Goal: Information Seeking & Learning: Learn about a topic

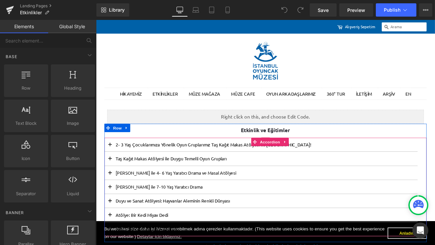
click at [117, 233] on button at bounding box center [112, 235] width 13 height 16
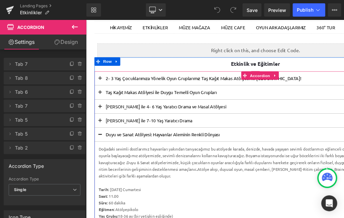
scroll to position [82, 0]
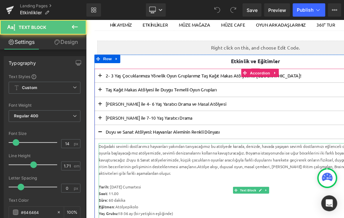
drag, startPoint x: 134, startPoint y: 186, endPoint x: 103, endPoint y: 171, distance: 33.8
click at [103, 171] on div "Doğadaki sevimli dostlarımız hayvanları yakından tanıyacağımız bu atölyede kara…" at bounding box center [282, 186] width 362 height 40
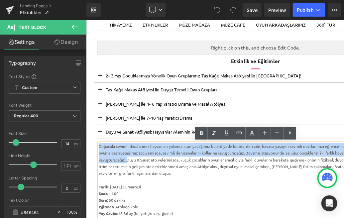
drag, startPoint x: 135, startPoint y: 187, endPoint x: 101, endPoint y: 171, distance: 37.5
click at [101, 171] on div "Doğadaki sevimli dostlarımız hayvanları yakından tanıyacağımız bu atölyede kara…" at bounding box center [282, 186] width 362 height 40
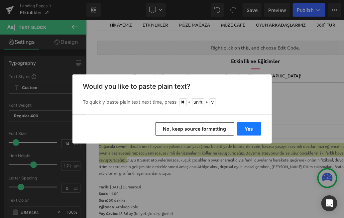
click at [251, 132] on button "Yes" at bounding box center [249, 128] width 24 height 13
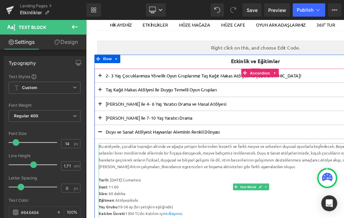
click at [310, 178] on div "Bu atölyede, çocuklar toprağın altında ve ağaçta yetişen birbirinden lezzetli v…" at bounding box center [282, 182] width 362 height 32
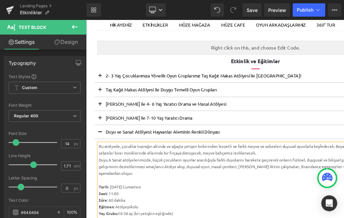
click at [115, 186] on div "Duyu & Sanat atölyelerimizde, küçük çocukların oyunlar aracılığıyla farklı duyu…" at bounding box center [282, 194] width 362 height 24
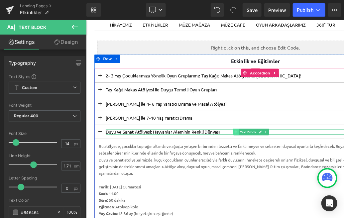
click at [264, 153] on icon at bounding box center [264, 153] width 4 height 4
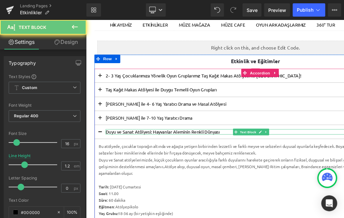
click at [254, 152] on p "Duyu ve Sanat Atölyesi: Hayvanlar Aleminin Renkli Dünyası" at bounding box center [281, 152] width 345 height 6
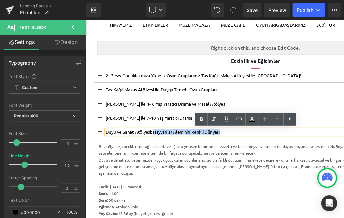
drag, startPoint x: 253, startPoint y: 152, endPoint x: 165, endPoint y: 131, distance: 89.8
click at [167, 152] on p "Duyu ve Sanat Atölyesi: Hayvanlar Aleminin Renkli Dünyası" at bounding box center [281, 152] width 345 height 6
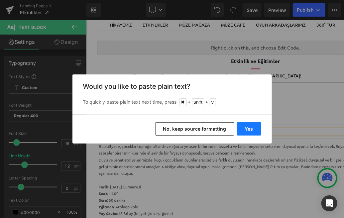
click at [251, 128] on button "Yes" at bounding box center [249, 128] width 24 height 13
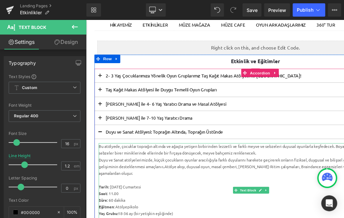
click at [117, 216] on div "Tarih : [DATE] Cumartesi" at bounding box center [282, 218] width 362 height 8
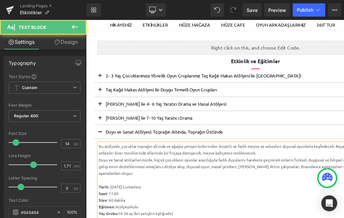
click at [125, 218] on div "Tarih : [DATE] Cumartesi" at bounding box center [282, 218] width 362 height 8
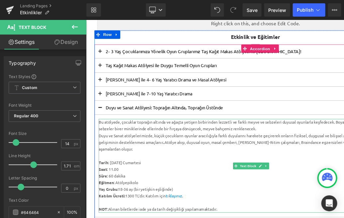
scroll to position [113, 0]
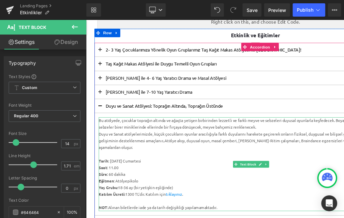
click at [116, 179] on div at bounding box center [282, 179] width 362 height 8
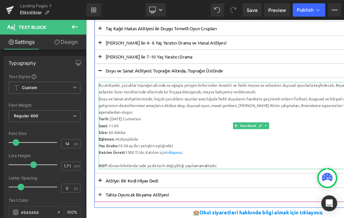
scroll to position [156, 0]
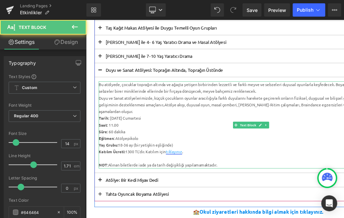
click at [190, 174] on link "tıklayınız" at bounding box center [190, 176] width 19 height 6
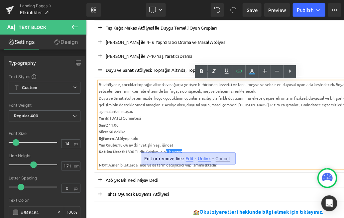
click at [204, 159] on span "Unlink" at bounding box center [204, 159] width 13 height 6
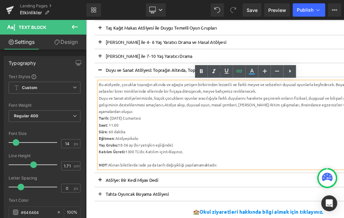
click at [192, 175] on div "Kat ılım Ücreti: 1300 TL'dir. Katılım için tıklayınız ." at bounding box center [282, 176] width 362 height 8
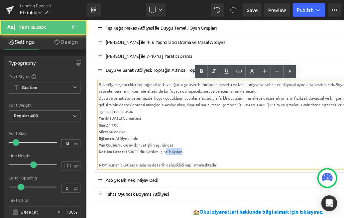
click at [192, 175] on div "Kat ılım Ücreti: 1300 TL'dir. Katılım için tıklayınız ." at bounding box center [282, 176] width 362 height 8
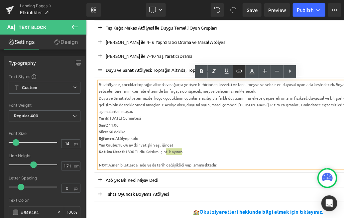
click at [239, 71] on icon at bounding box center [240, 71] width 6 height 3
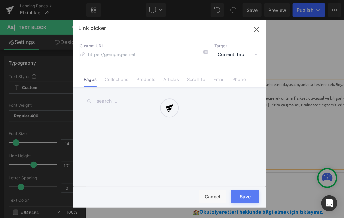
click at [260, 0] on div "Text Color Highlight Color #333333 Edit or remove link: Edit - Unlink - Cancel …" at bounding box center [172, 0] width 344 height 0
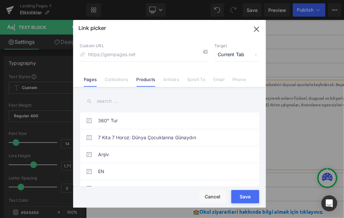
click at [145, 80] on link "Products" at bounding box center [146, 82] width 19 height 10
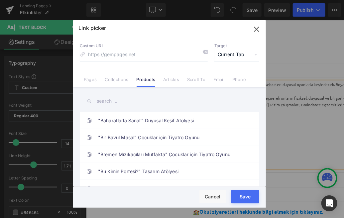
click at [101, 102] on input "text" at bounding box center [170, 101] width 180 height 15
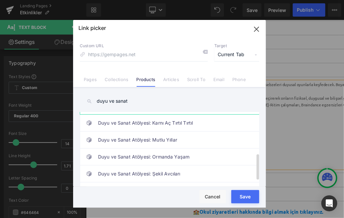
scroll to position [131, 0]
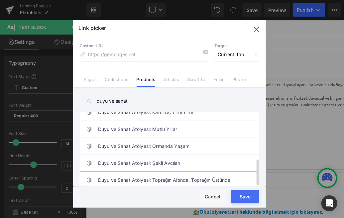
type input "duyu ve sanat"
click at [175, 172] on link "Duyu ve Sanat Atölyesi: Toprağın Altında, Toprağın Üstünde" at bounding box center [171, 180] width 146 height 17
type input "/products/duyu-ve-sanat-atolyesi-[GEOGRAPHIC_DATA]-altinda-topragin-ustunde"
click at [249, 196] on button "Save" at bounding box center [245, 196] width 28 height 13
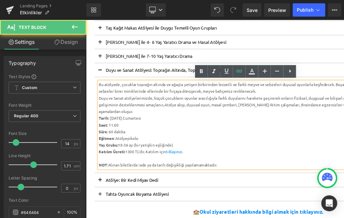
click at [256, 186] on div at bounding box center [282, 184] width 362 height 8
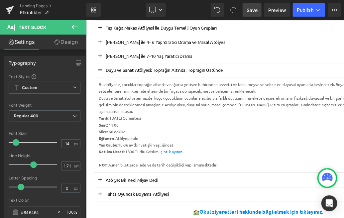
click at [257, 8] on span "Save" at bounding box center [252, 10] width 11 height 7
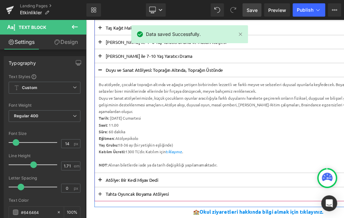
click at [102, 81] on span at bounding box center [102, 81] width 0 height 0
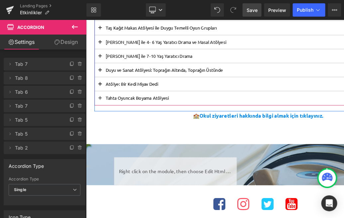
click at [103, 93] on button at bounding box center [102, 95] width 13 height 16
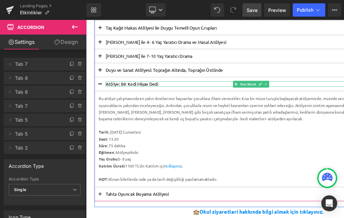
click at [174, 94] on div at bounding box center [281, 93] width 345 height 2
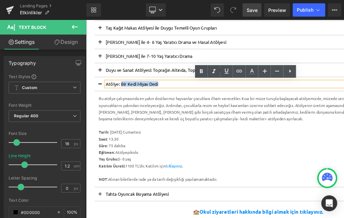
drag, startPoint x: 182, startPoint y: 96, endPoint x: 127, endPoint y: 95, distance: 55.2
click at [127, 96] on p "Atölye: Bir Kedi Miyav Dedi" at bounding box center [281, 95] width 345 height 6
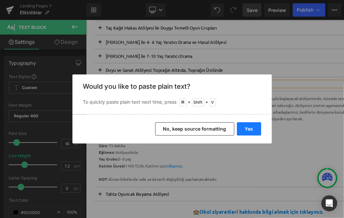
click at [247, 127] on button "Yes" at bounding box center [249, 128] width 24 height 13
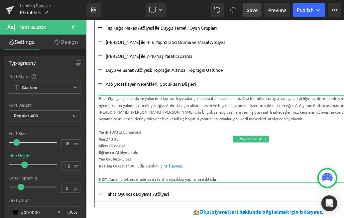
click at [307, 137] on div "Bu atölye çalışmasında en yakın dostlarımız hayvanlar çocuklara ilham verecekle…" at bounding box center [282, 125] width 362 height 32
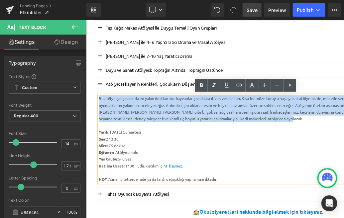
drag, startPoint x: 303, startPoint y: 136, endPoint x: 94, endPoint y: 115, distance: 209.5
click at [94, 115] on div "Text Block Liquid Row Etkinlik ve Eğitimler Heading Separator 2- 3 Yaş Çocuklar…" at bounding box center [282, 216] width 392 height 495
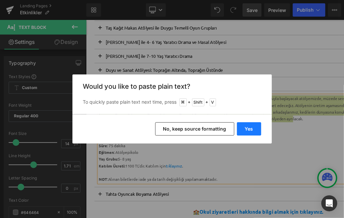
click at [255, 125] on button "Yes" at bounding box center [249, 128] width 24 height 13
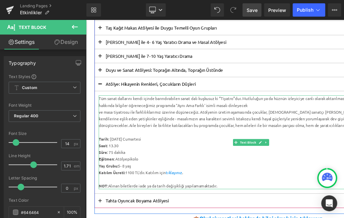
click at [117, 160] on div "Tarih : [DATE] Cumartesi" at bounding box center [282, 161] width 362 height 8
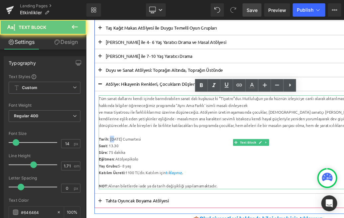
click at [117, 160] on div "Tarih : [DATE] Cumartesi" at bounding box center [282, 161] width 362 height 8
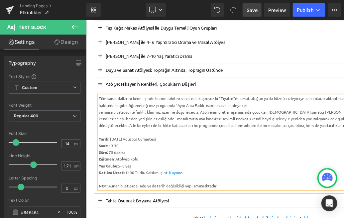
click at [118, 159] on div "Tarih : [DATE] Ağustos Cumartesi" at bounding box center [282, 161] width 362 height 8
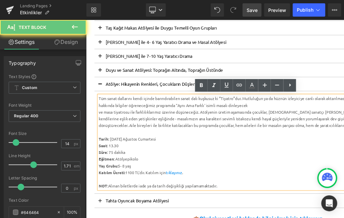
click at [140, 160] on div "Tarih : [DATE] Ağustos Cumartesi" at bounding box center [282, 161] width 362 height 8
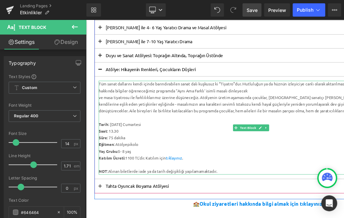
scroll to position [175, 0]
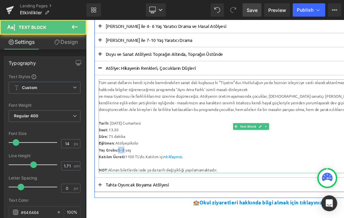
drag, startPoint x: 133, startPoint y: 173, endPoint x: 126, endPoint y: 173, distance: 7.3
click at [126, 173] on div "Yaş Grubu: 5- 8 yaş" at bounding box center [282, 174] width 362 height 8
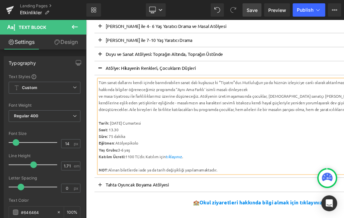
click at [149, 175] on div "Yaş Grubu: 3-6 yaş" at bounding box center [282, 174] width 362 height 8
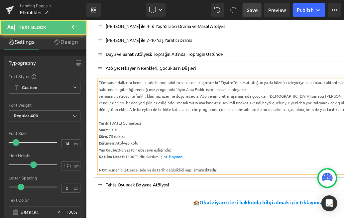
click at [140, 182] on div "K atılım Ücreti: 1100 TL'dir. Katılım için tıklayınız ." at bounding box center [282, 182] width 362 height 8
click at [186, 181] on link "tıklayınız" at bounding box center [190, 182] width 19 height 6
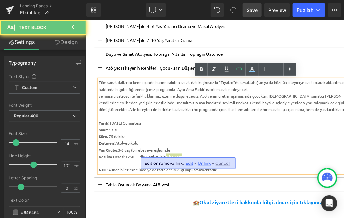
click at [204, 164] on span "Unlink" at bounding box center [204, 164] width 13 height 6
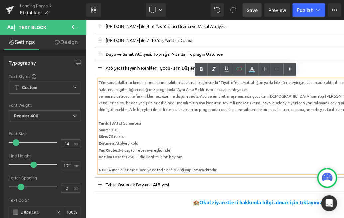
click at [193, 182] on div "K atılım Ücreti: 1250 TL'dir. Katılım için tıklayınız ." at bounding box center [282, 182] width 362 height 8
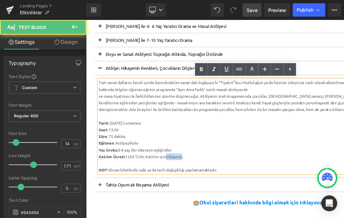
click at [193, 182] on div "K atılım Ücreti: 1250 TL'dir. Katılım için tıklayınız ." at bounding box center [282, 182] width 362 height 8
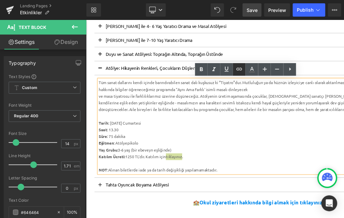
click at [240, 69] on icon at bounding box center [239, 69] width 8 height 8
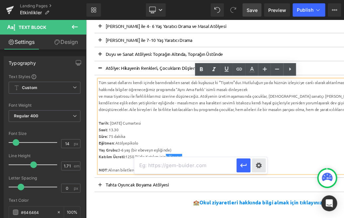
click at [260, 0] on div "Text Color Highlight Color #333333 Edit or remove link: Edit - Unlink - Cancel" at bounding box center [172, 0] width 344 height 0
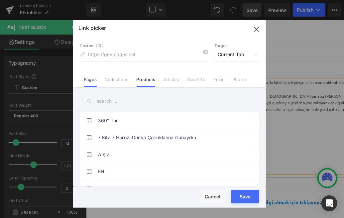
click at [144, 83] on link "Products" at bounding box center [146, 82] width 19 height 10
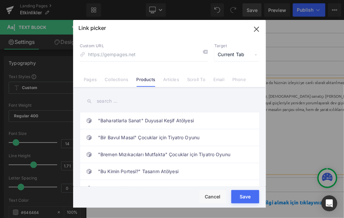
click at [108, 103] on input "text" at bounding box center [170, 101] width 180 height 15
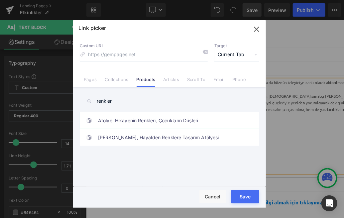
type input "renkler"
click at [151, 121] on link "Atölye: Hikayenin Renkleri, Çocukların Düşleri" at bounding box center [171, 120] width 146 height 17
type input "/products/atolye-hikayenin-renkleri-cocuklarin-dusleri"
click at [246, 196] on button "Save" at bounding box center [245, 196] width 28 height 13
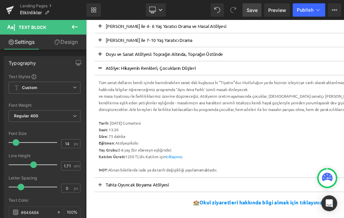
click at [256, 11] on span "Save" at bounding box center [252, 10] width 11 height 7
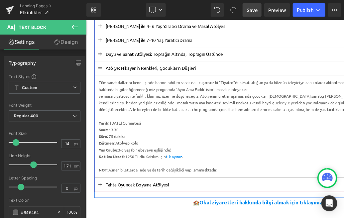
click at [101, 73] on button at bounding box center [102, 76] width 13 height 16
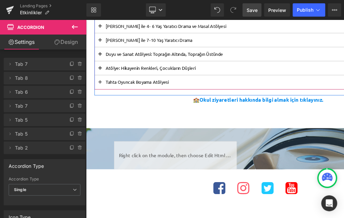
click at [103, 60] on button at bounding box center [102, 60] width 13 height 16
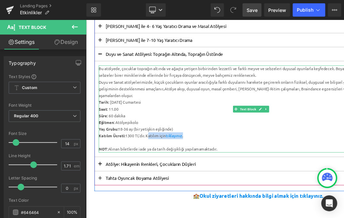
click at [159, 157] on div "Kat ılım Ücreti: 1300 TL'dir. Katılım için tıklayınız ." at bounding box center [282, 157] width 362 height 8
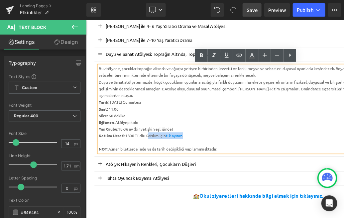
copy div "Katılım için tıklayınız ."
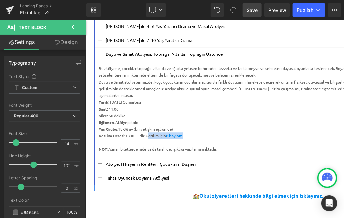
click at [102, 192] on span at bounding box center [102, 192] width 0 height 0
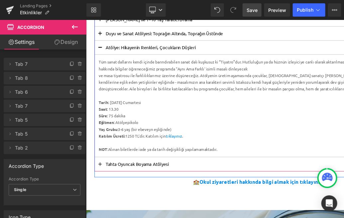
scroll to position [199, 0]
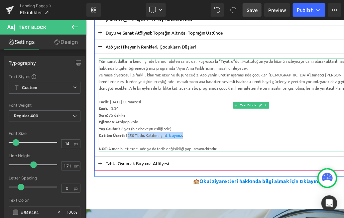
drag, startPoint x: 157, startPoint y: 156, endPoint x: 134, endPoint y: 156, distance: 22.9
click at [134, 156] on div "K atılım Ücreti: 1250 TL'dir. Katılım için tıklayınız ." at bounding box center [282, 157] width 362 height 8
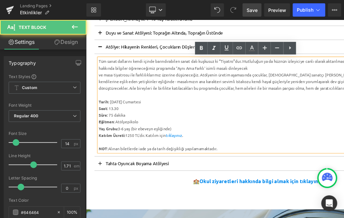
click at [234, 151] on div "Yaş Grubu: 3-6 yaş (bir ebeveyn eşliğinde)" at bounding box center [282, 149] width 362 height 8
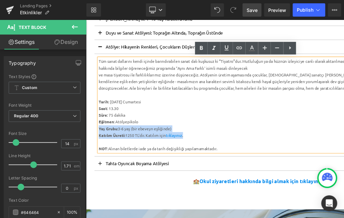
drag, startPoint x: 214, startPoint y: 155, endPoint x: 101, endPoint y: 149, distance: 113.9
click at [101, 149] on div "Tüm sanat dallarını kendi içinde barındırabilen sanat dalı kuşkusuz ki “Tiyatro…" at bounding box center [282, 120] width 362 height 111
copy div "Yaş Grubu: 3-6 yaş (bir ebeveyn eşliğinde) K atılım Ücreti: 1250 TL'dir. Katılı…"
